Goal: Information Seeking & Learning: Learn about a topic

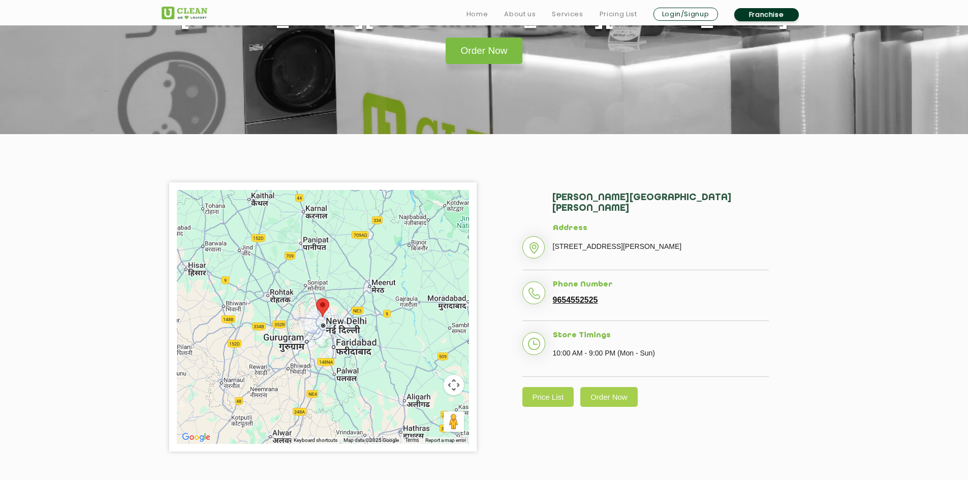
scroll to position [102, 0]
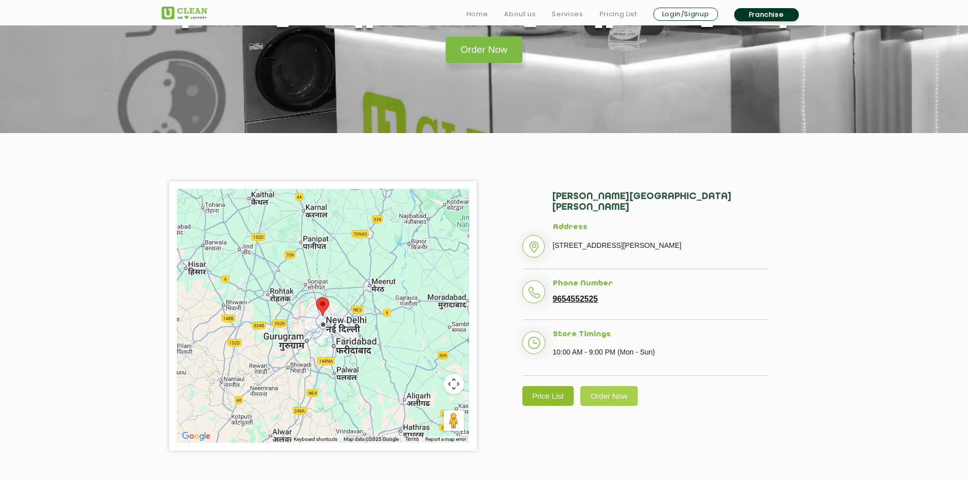
click at [539, 386] on link "Price List" at bounding box center [548, 396] width 52 height 20
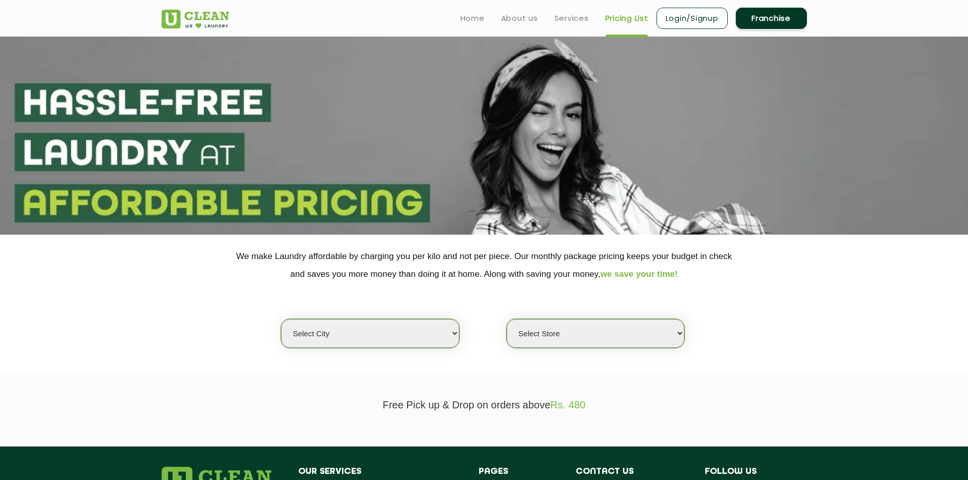
click at [455, 333] on select "Select city [GEOGRAPHIC_DATA] [GEOGRAPHIC_DATA] [GEOGRAPHIC_DATA] [GEOGRAPHIC_D…" at bounding box center [370, 333] width 178 height 29
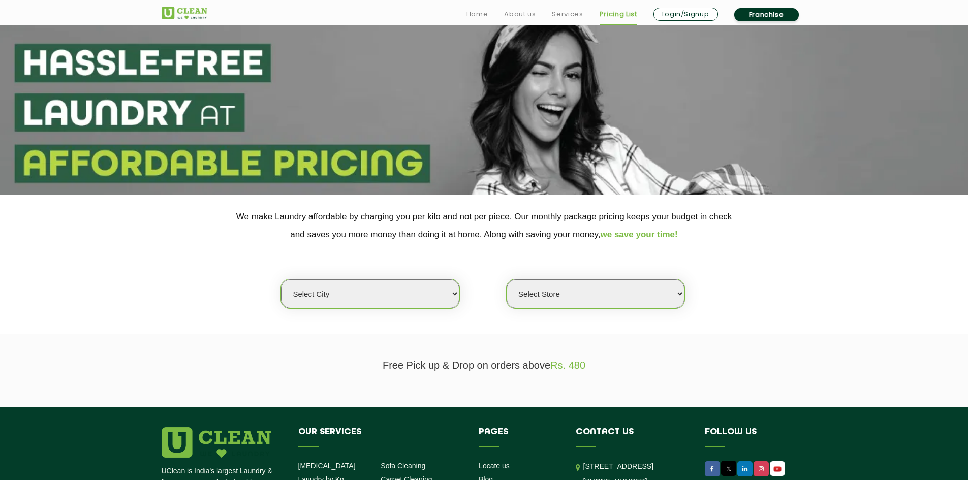
scroll to position [51, 0]
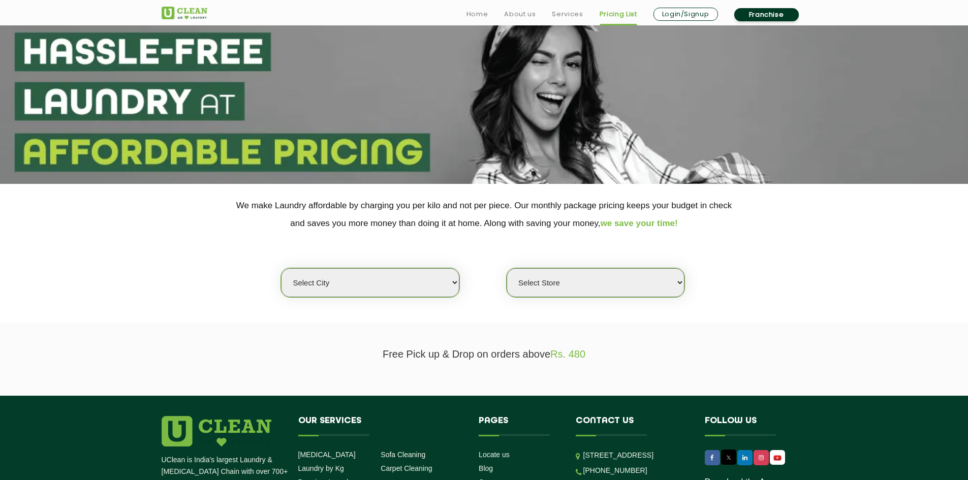
click at [455, 283] on select "Select city [GEOGRAPHIC_DATA] [GEOGRAPHIC_DATA] [GEOGRAPHIC_DATA] [GEOGRAPHIC_D…" at bounding box center [370, 282] width 178 height 29
select select "1"
click at [281, 268] on select "Select city [GEOGRAPHIC_DATA] [GEOGRAPHIC_DATA] [GEOGRAPHIC_DATA] [GEOGRAPHIC_D…" at bounding box center [370, 282] width 178 height 29
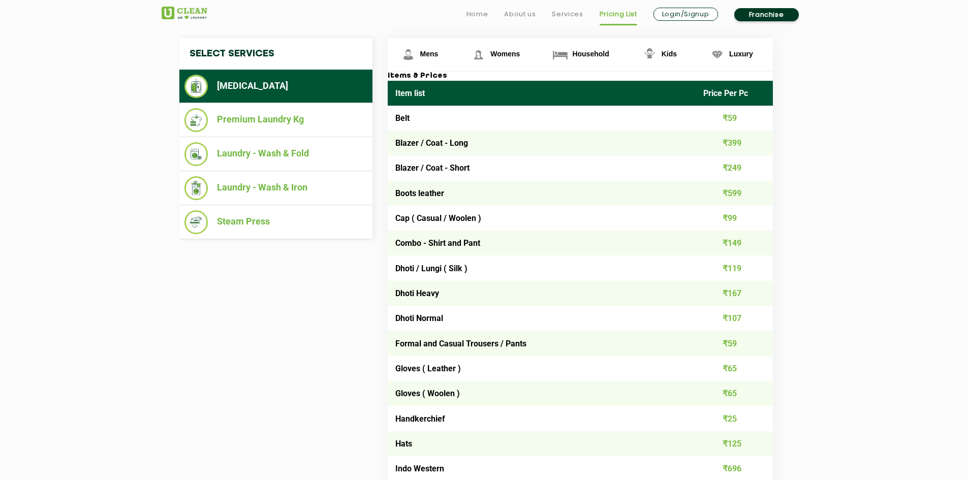
scroll to position [407, 0]
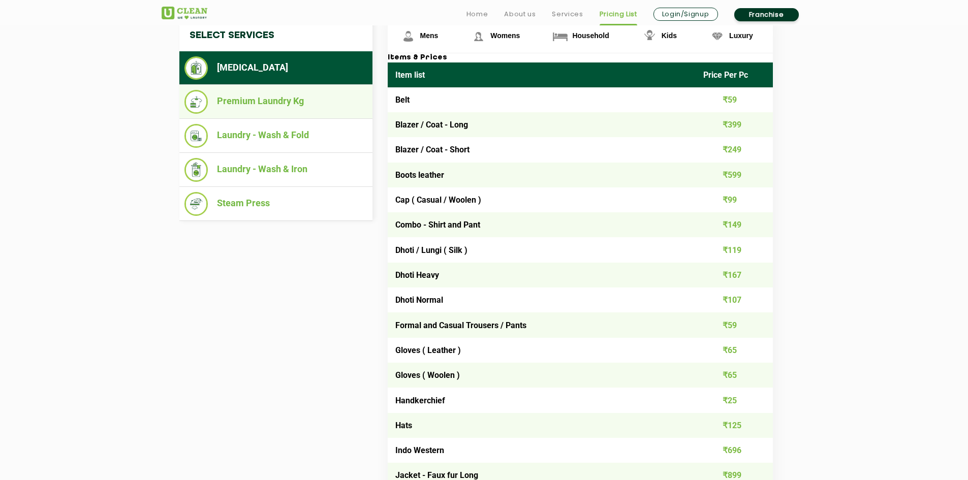
click at [292, 103] on li "Premium Laundry Kg" at bounding box center [275, 102] width 183 height 24
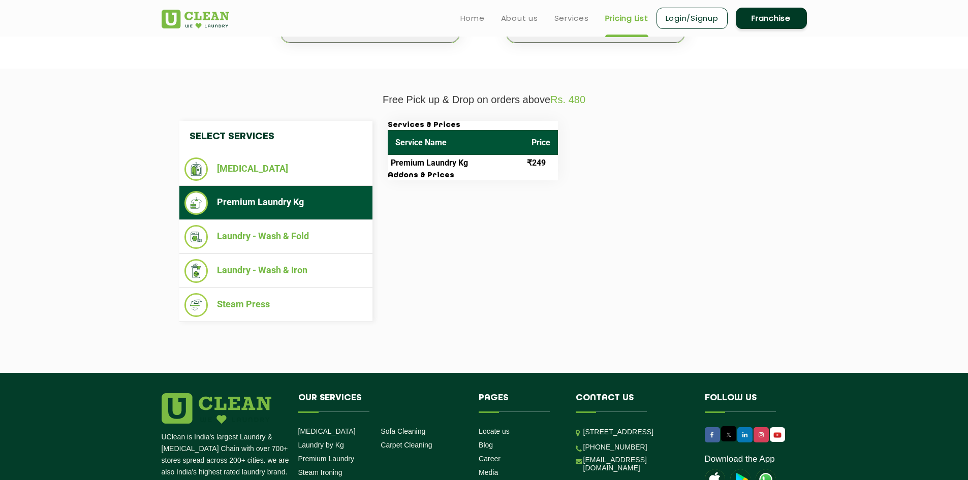
scroll to position [305, 0]
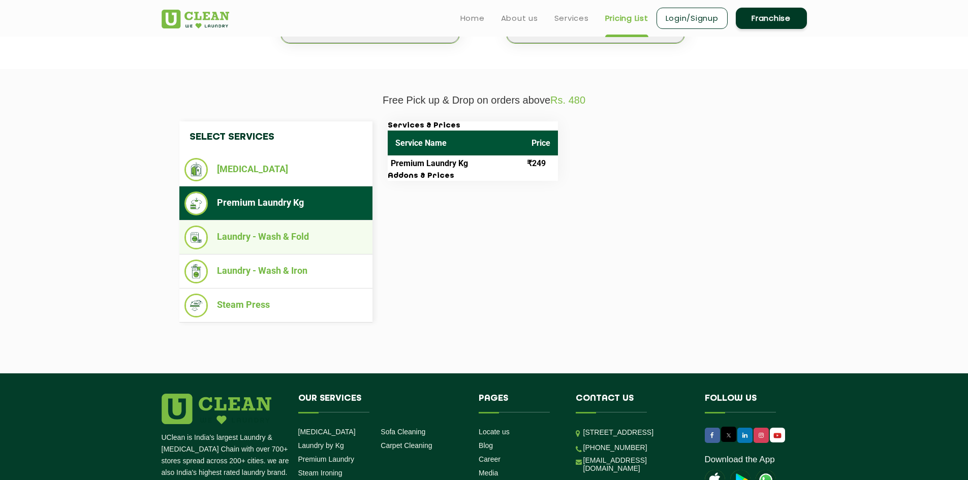
click at [291, 232] on li "Laundry - Wash & Fold" at bounding box center [275, 238] width 183 height 24
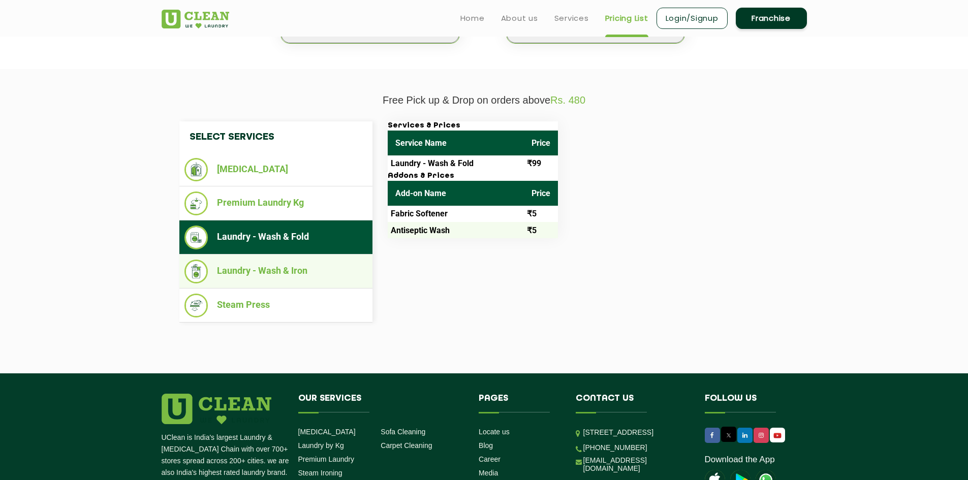
click at [279, 262] on li "Laundry - Wash & Iron" at bounding box center [275, 272] width 183 height 24
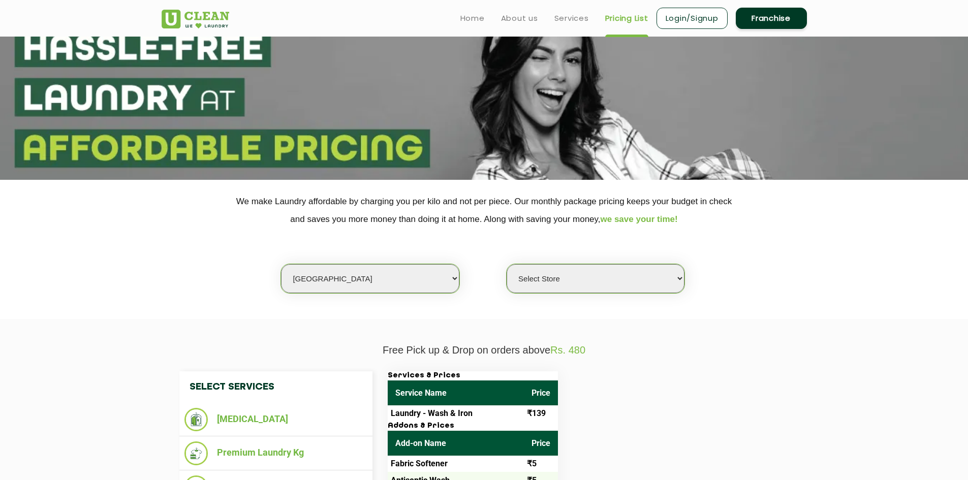
scroll to position [51, 0]
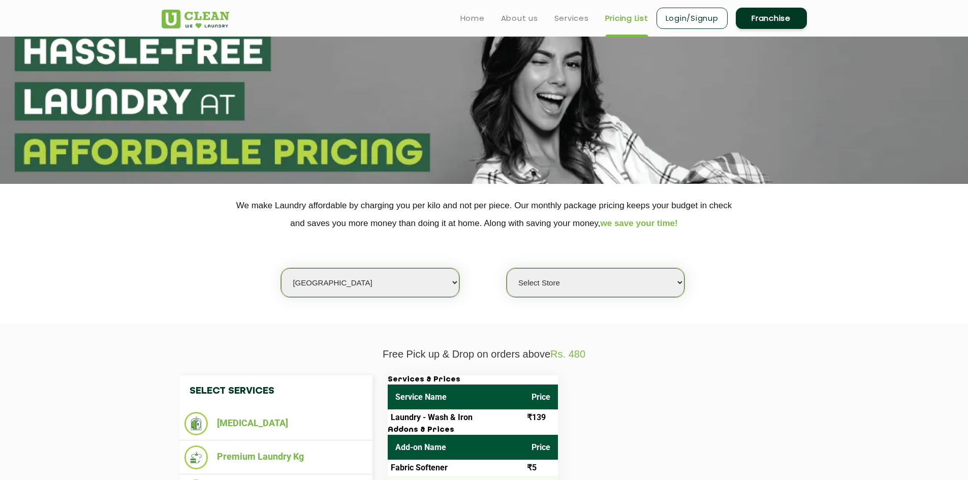
click at [677, 282] on select "Select Store [GEOGRAPHIC_DATA] [GEOGRAPHIC_DATA] 2 [GEOGRAPHIC_DATA] [PERSON_NA…" at bounding box center [596, 282] width 178 height 29
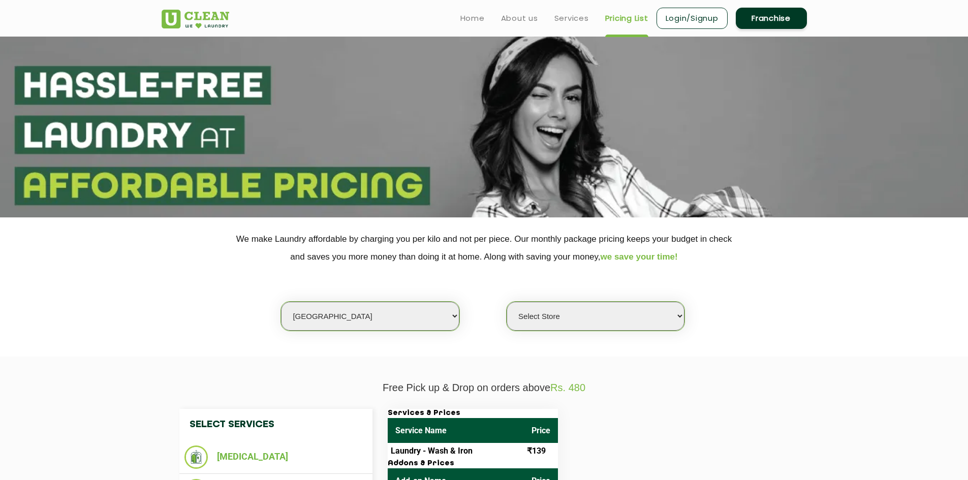
scroll to position [0, 0]
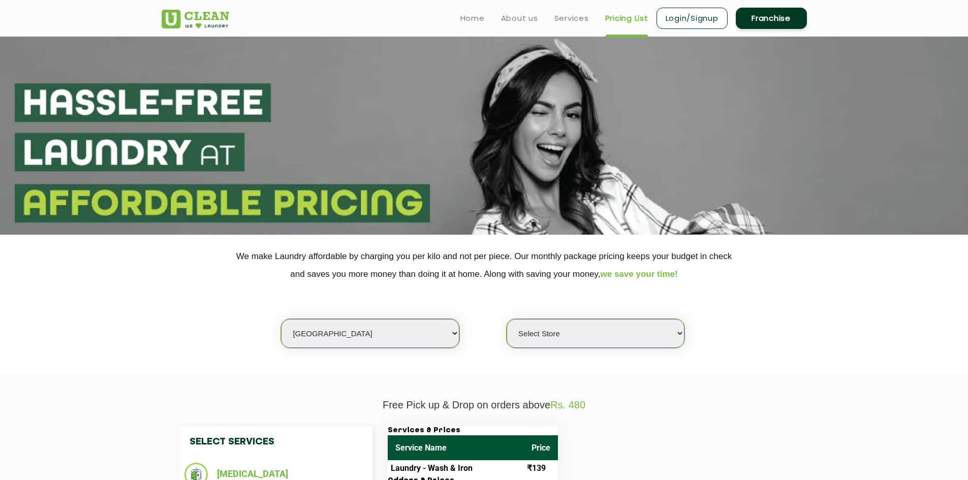
click at [679, 333] on select "Select Store [GEOGRAPHIC_DATA] [GEOGRAPHIC_DATA] 2 [GEOGRAPHIC_DATA] [PERSON_NA…" at bounding box center [596, 333] width 178 height 29
select select "169"
click at [507, 319] on select "Select Store [GEOGRAPHIC_DATA] [GEOGRAPHIC_DATA] 2 [GEOGRAPHIC_DATA] [PERSON_NA…" at bounding box center [596, 333] width 178 height 29
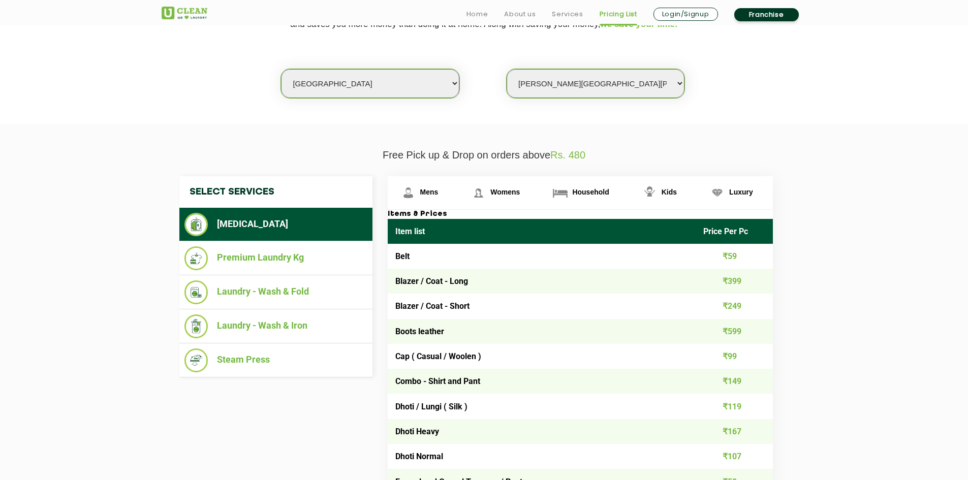
scroll to position [254, 0]
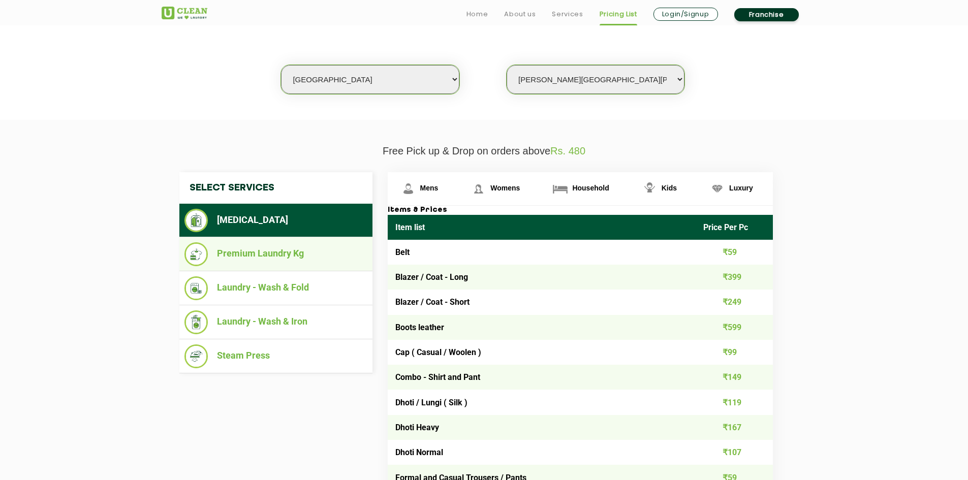
click at [319, 257] on li "Premium Laundry Kg" at bounding box center [275, 254] width 183 height 24
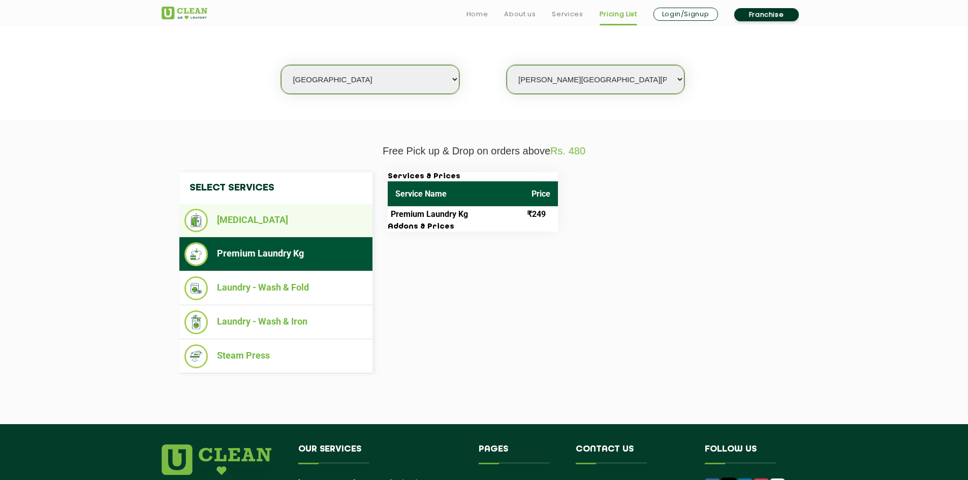
click at [317, 227] on li "[MEDICAL_DATA]" at bounding box center [275, 220] width 183 height 23
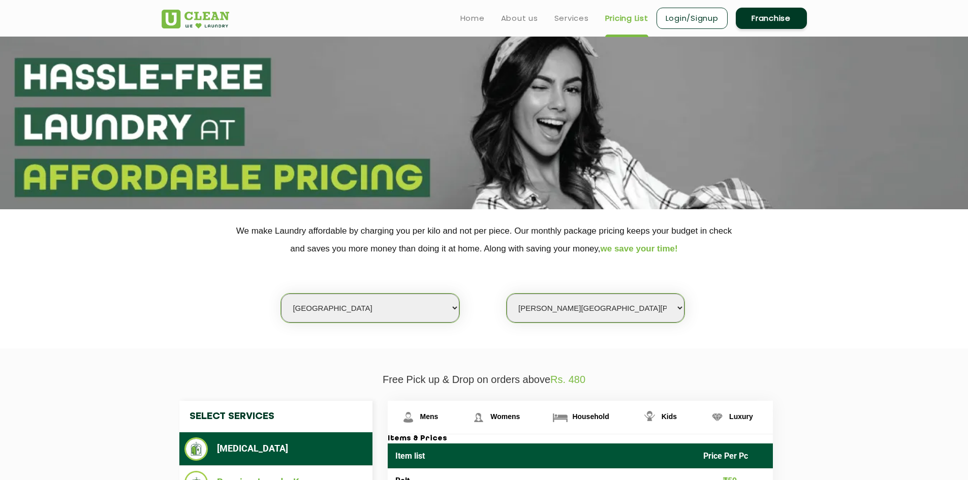
scroll to position [0, 0]
